Goal: Navigation & Orientation: Find specific page/section

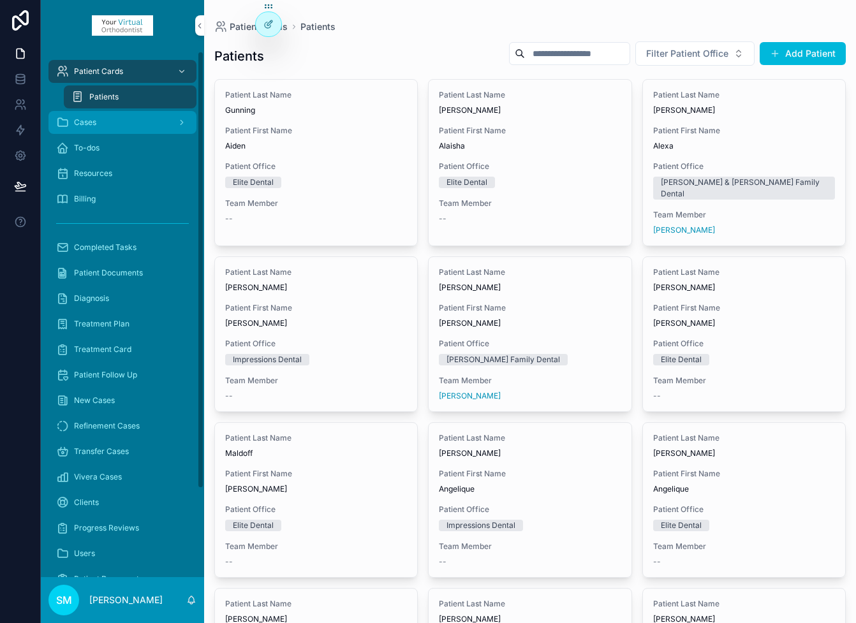
click at [126, 124] on div "Cases" at bounding box center [122, 122] width 133 height 20
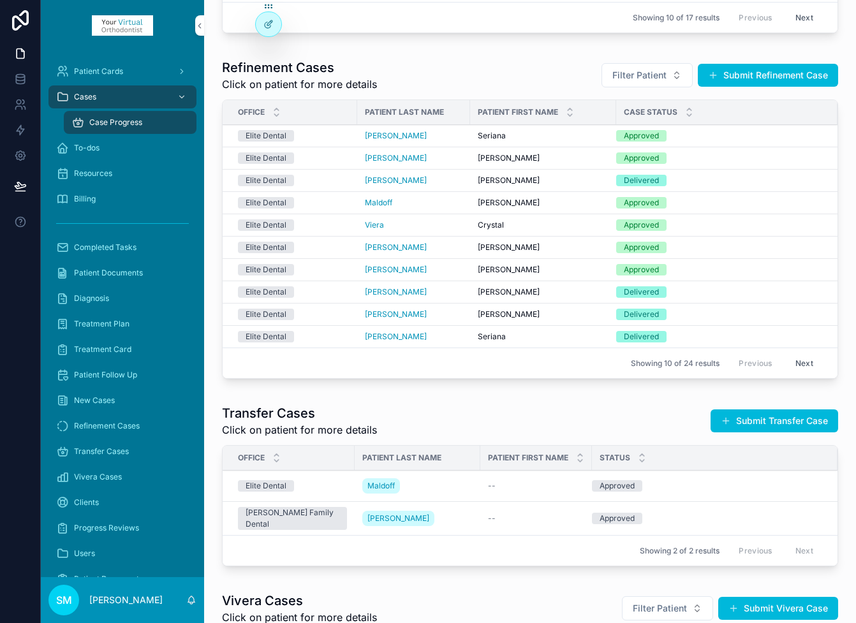
scroll to position [378, 0]
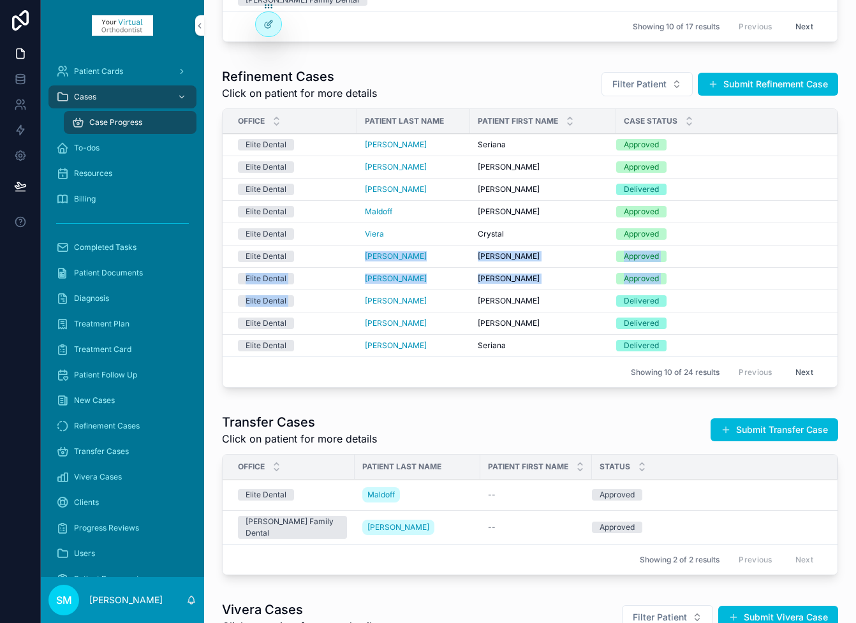
drag, startPoint x: 388, startPoint y: 249, endPoint x: 300, endPoint y: 218, distance: 93.2
click at [300, 218] on tbody "Elite Dental [PERSON_NAME] Seriana Approved Elite [PERSON_NAME] [PERSON_NAME] A…" at bounding box center [530, 245] width 615 height 223
click at [96, 147] on span "To-dos" at bounding box center [87, 148] width 26 height 10
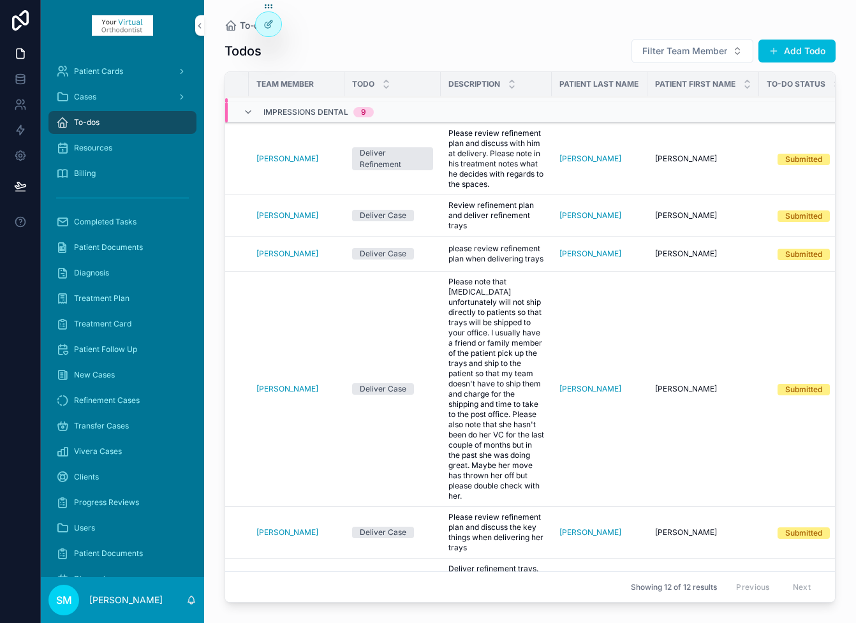
scroll to position [0, 73]
